Goal: Task Accomplishment & Management: Manage account settings

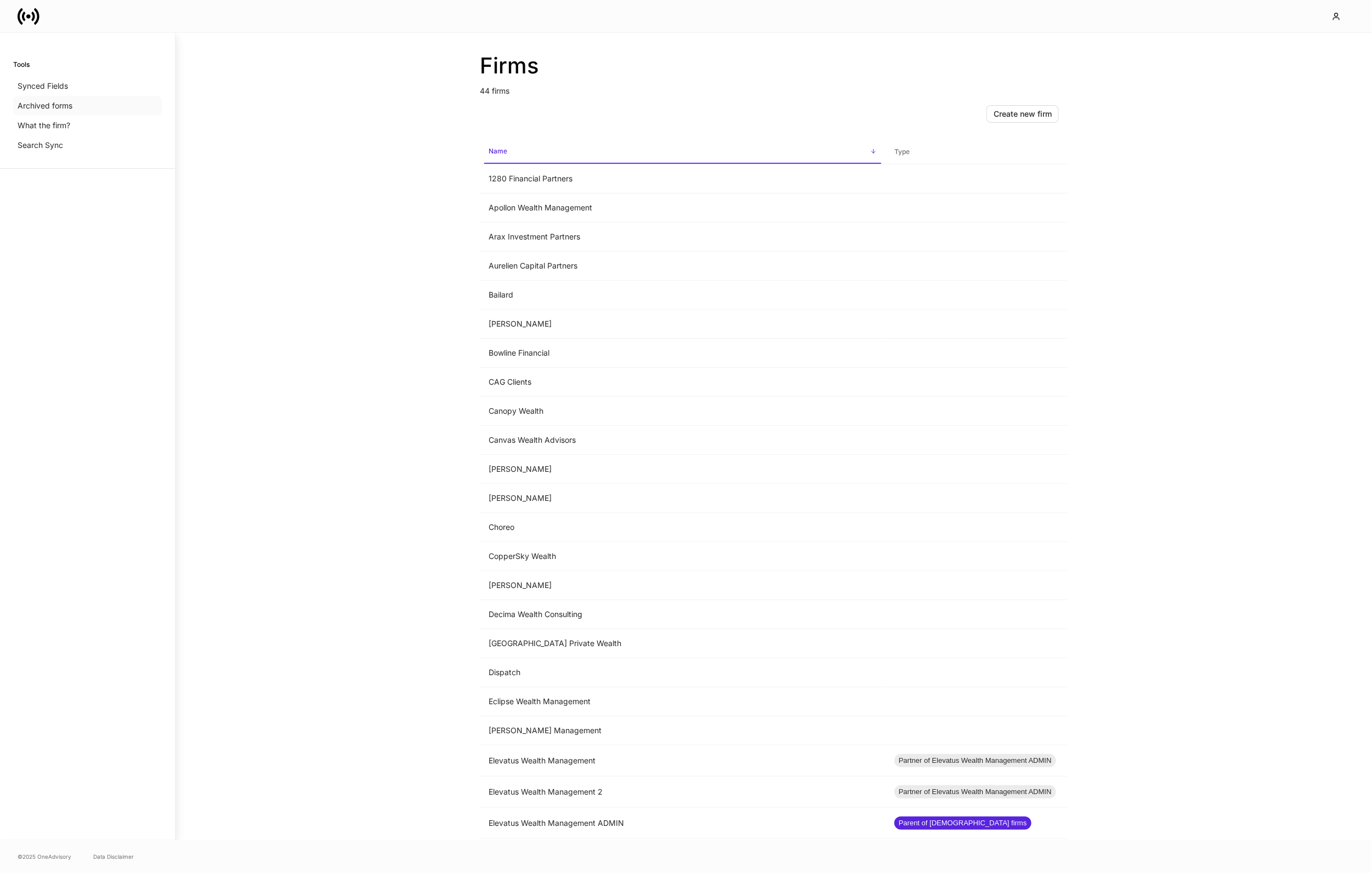
click at [49, 108] on p "Archived forms" at bounding box center [45, 106] width 55 height 11
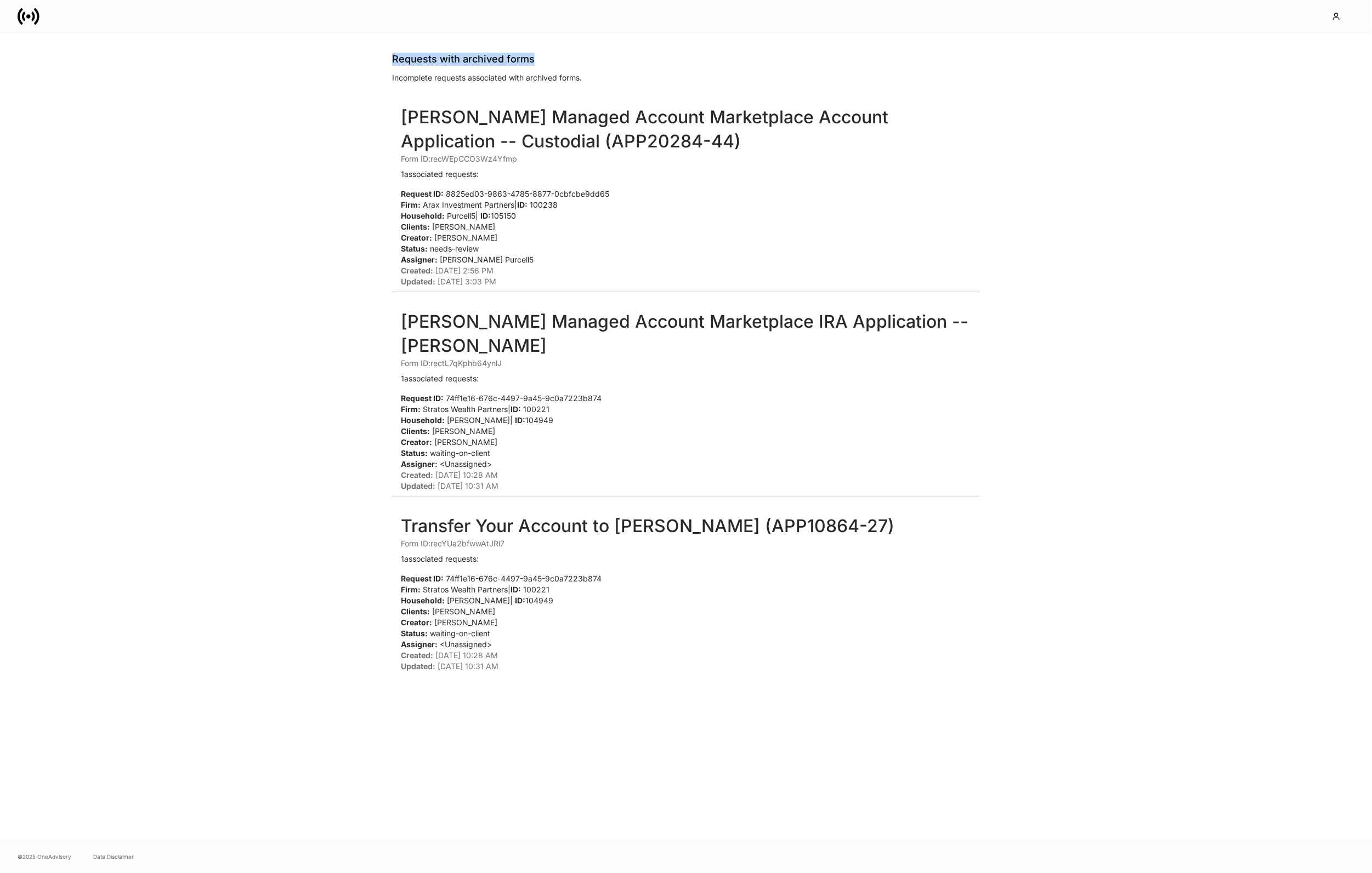
drag, startPoint x: 388, startPoint y: 59, endPoint x: 569, endPoint y: 57, distance: 181.0
click at [569, 57] on div "Requests with archived forms Incomplete requests associated with archived forms…" at bounding box center [686, 436] width 658 height 808
drag, startPoint x: 431, startPoint y: 229, endPoint x: 488, endPoint y: 230, distance: 57.0
click at [488, 230] on p "Clients: [PERSON_NAME]" at bounding box center [686, 227] width 570 height 11
drag, startPoint x: 480, startPoint y: 238, endPoint x: 431, endPoint y: 240, distance: 49.0
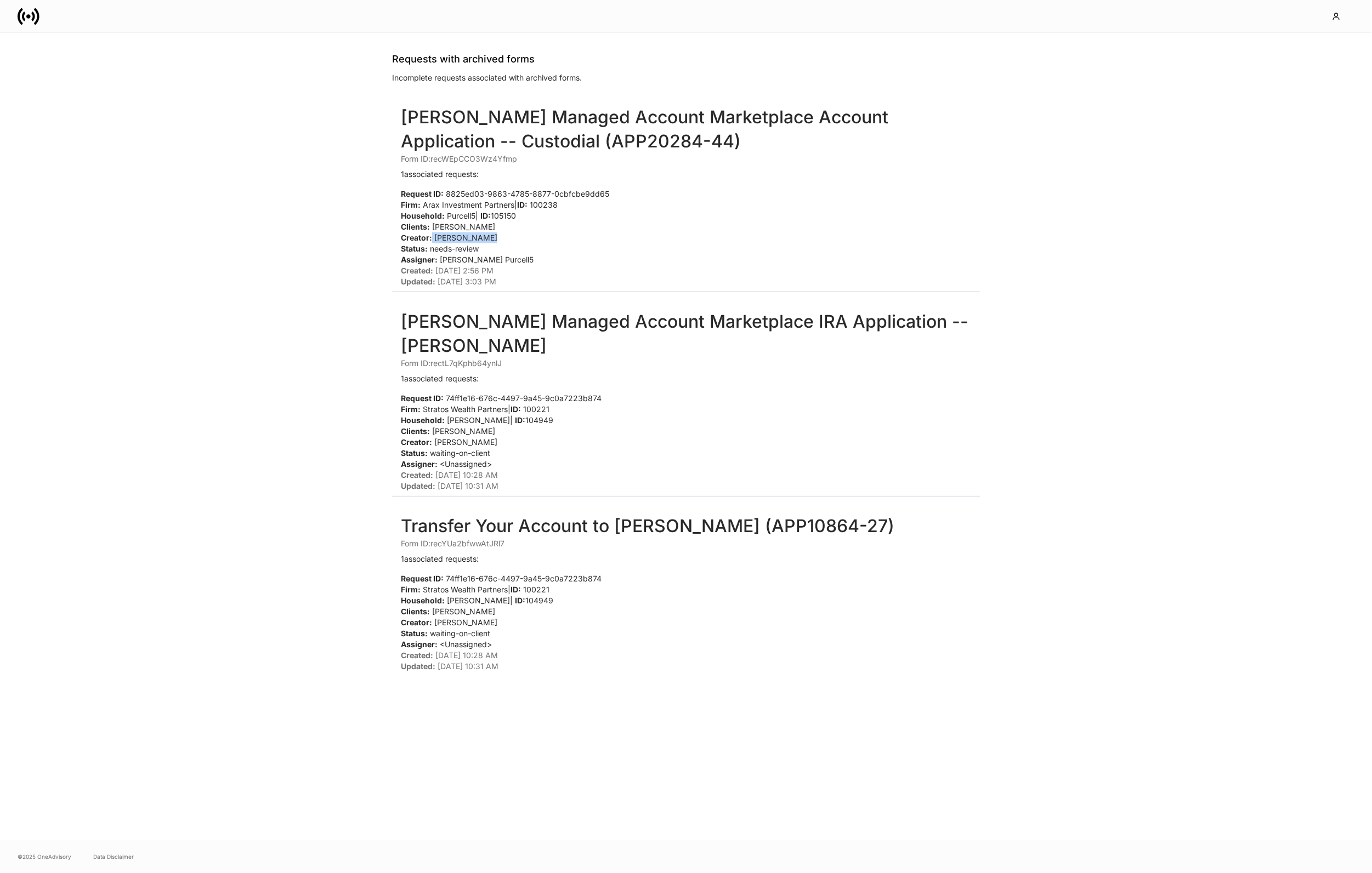
click at [431, 240] on p "Creator: [PERSON_NAME]" at bounding box center [686, 238] width 570 height 11
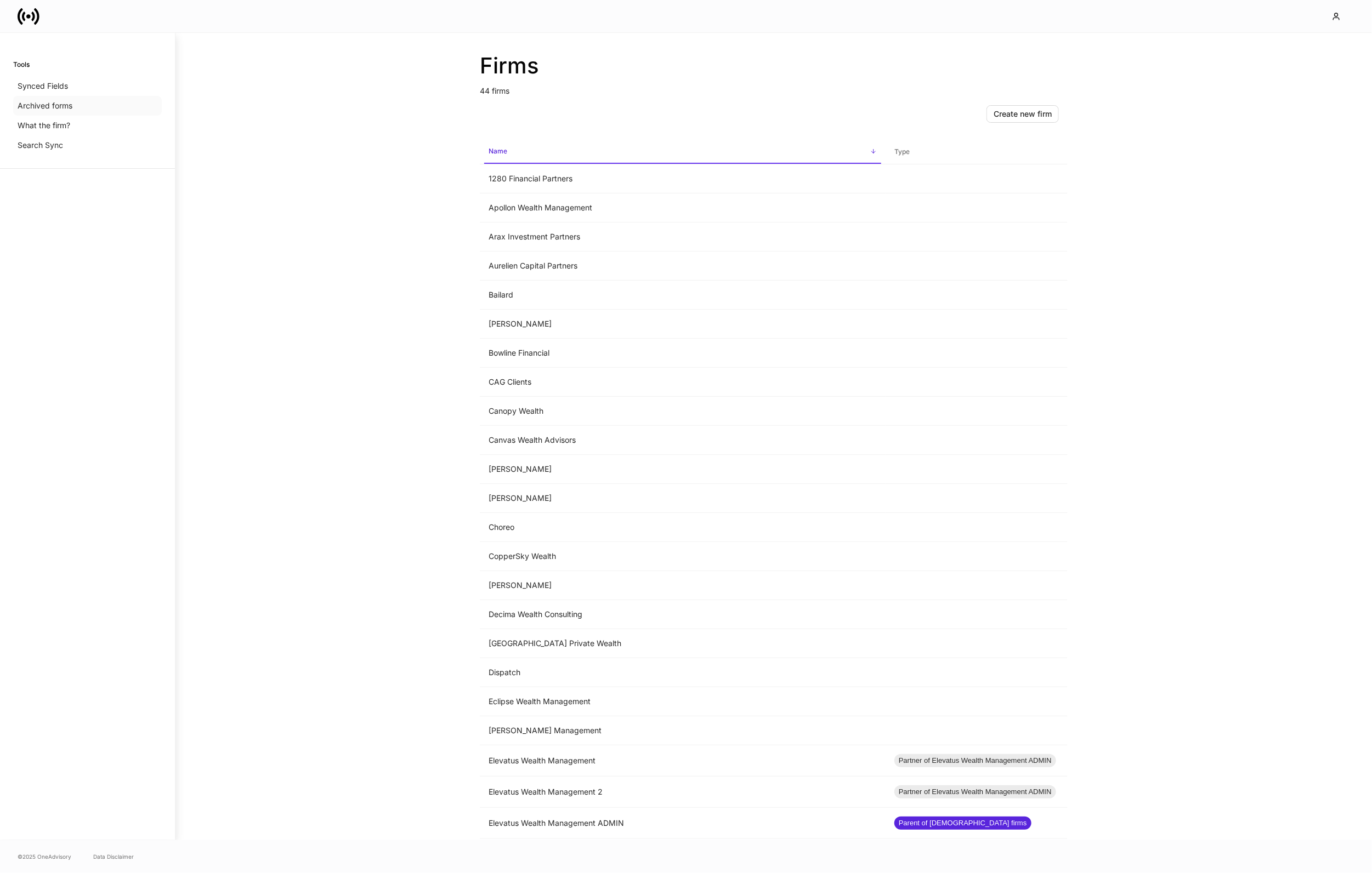
click at [30, 110] on p "Archived forms" at bounding box center [45, 106] width 55 height 11
click at [617, 506] on td "[PERSON_NAME]" at bounding box center [683, 499] width 405 height 29
click at [686, 529] on td "Choreo" at bounding box center [683, 528] width 405 height 29
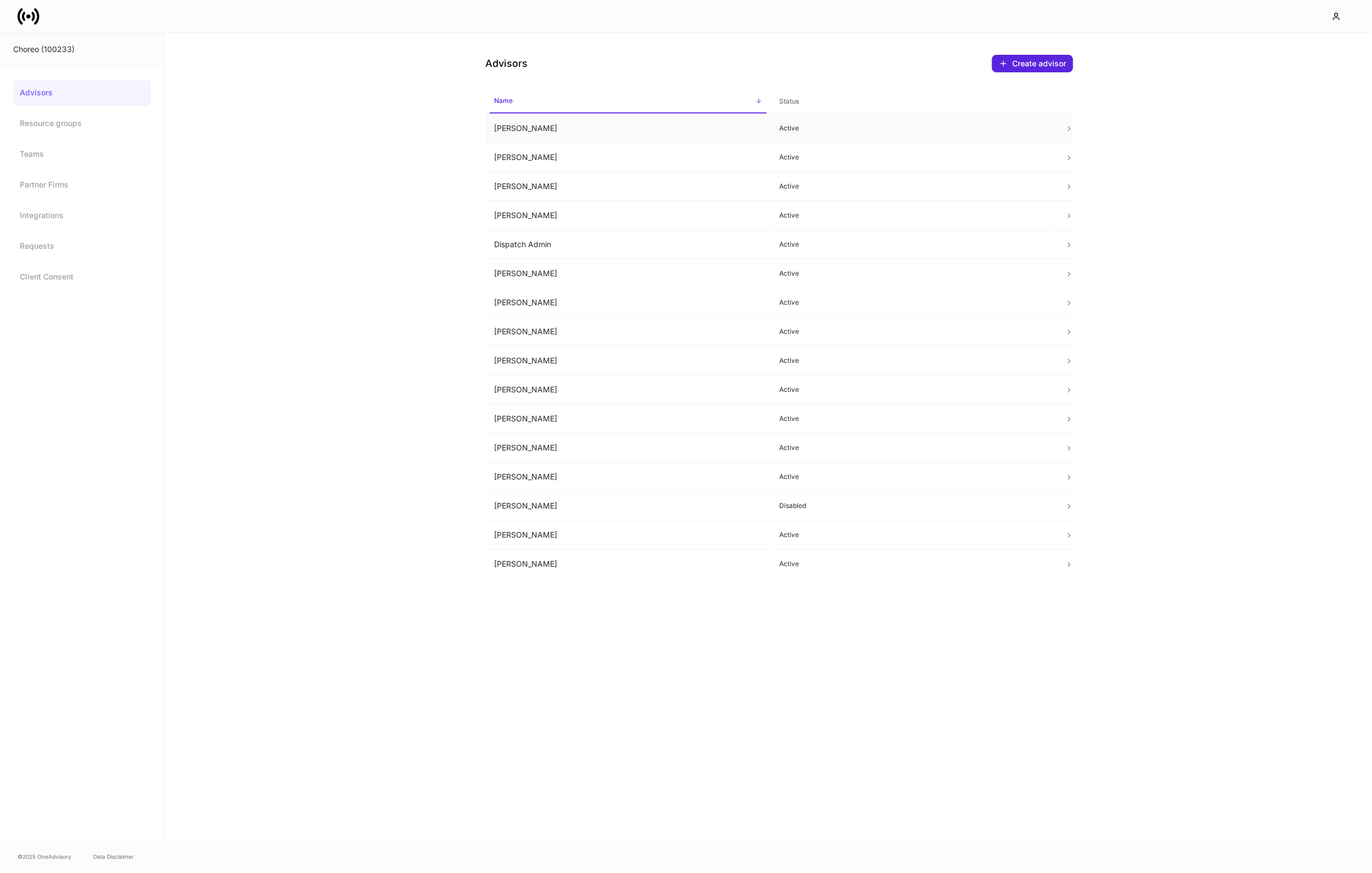
click at [956, 131] on p "Active" at bounding box center [913, 128] width 268 height 9
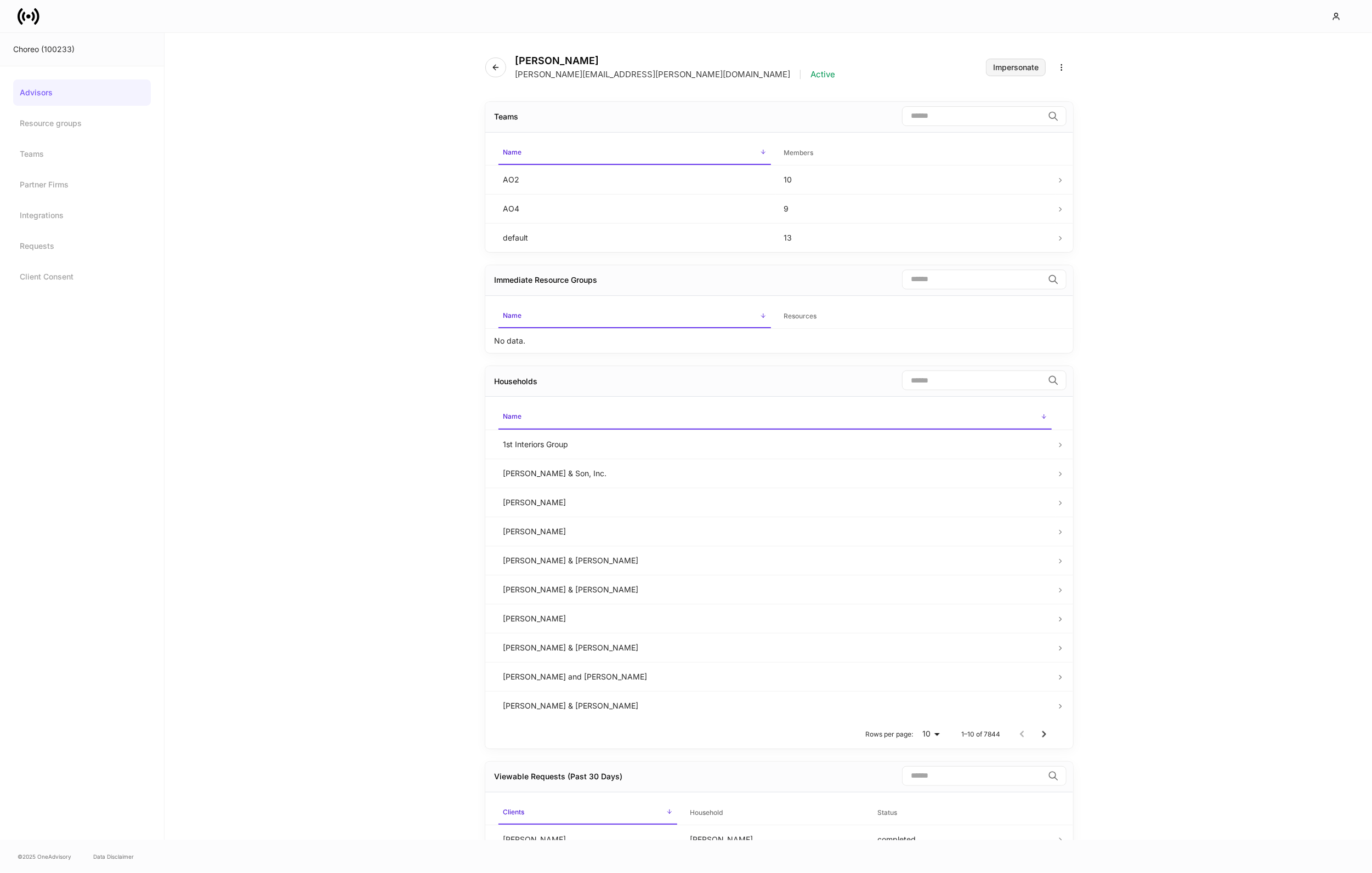
click at [1001, 65] on div "Impersonate" at bounding box center [1016, 68] width 46 height 8
click at [487, 64] on button "button" at bounding box center [495, 68] width 21 height 20
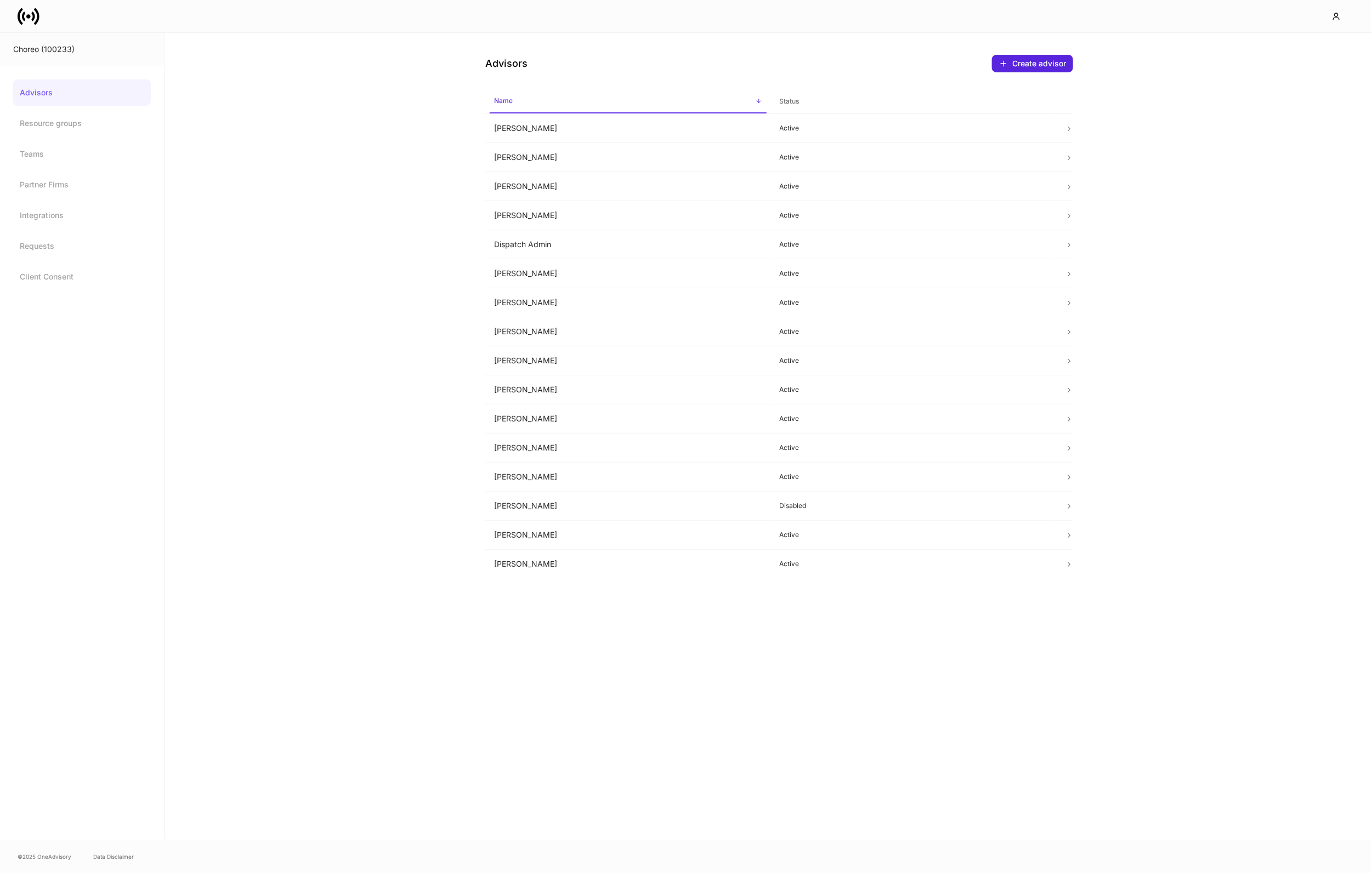
click at [23, 17] on icon at bounding box center [24, 16] width 3 height 9
